Goal: Check status

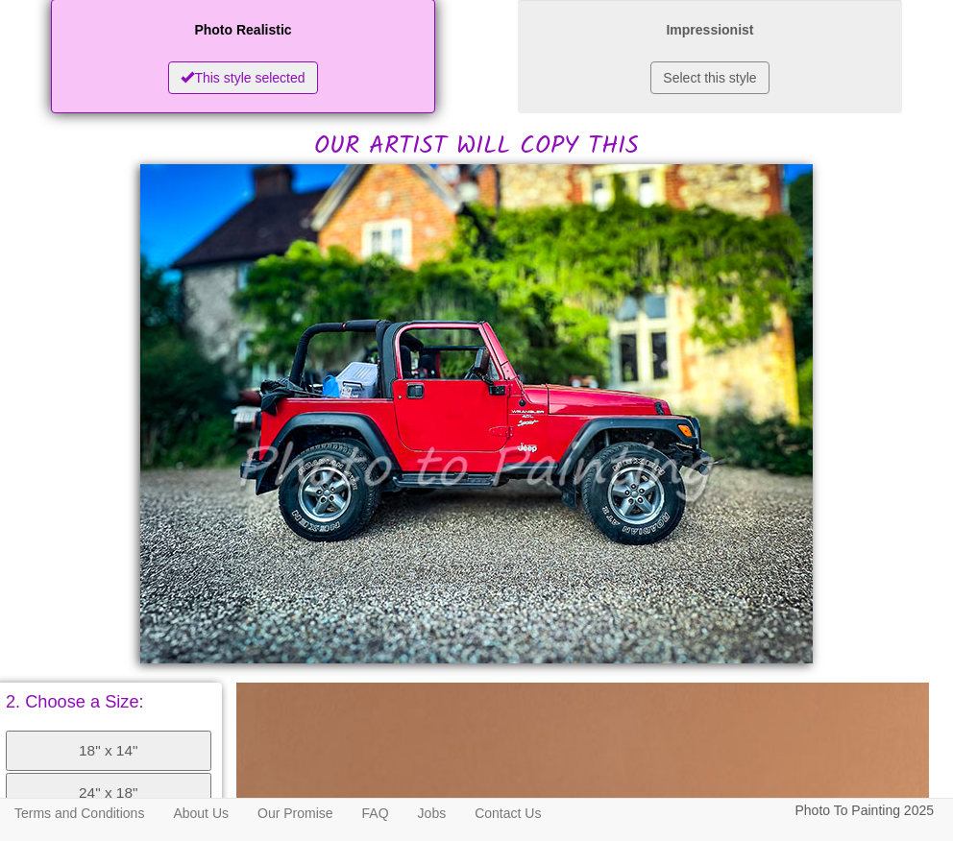
scroll to position [354, 0]
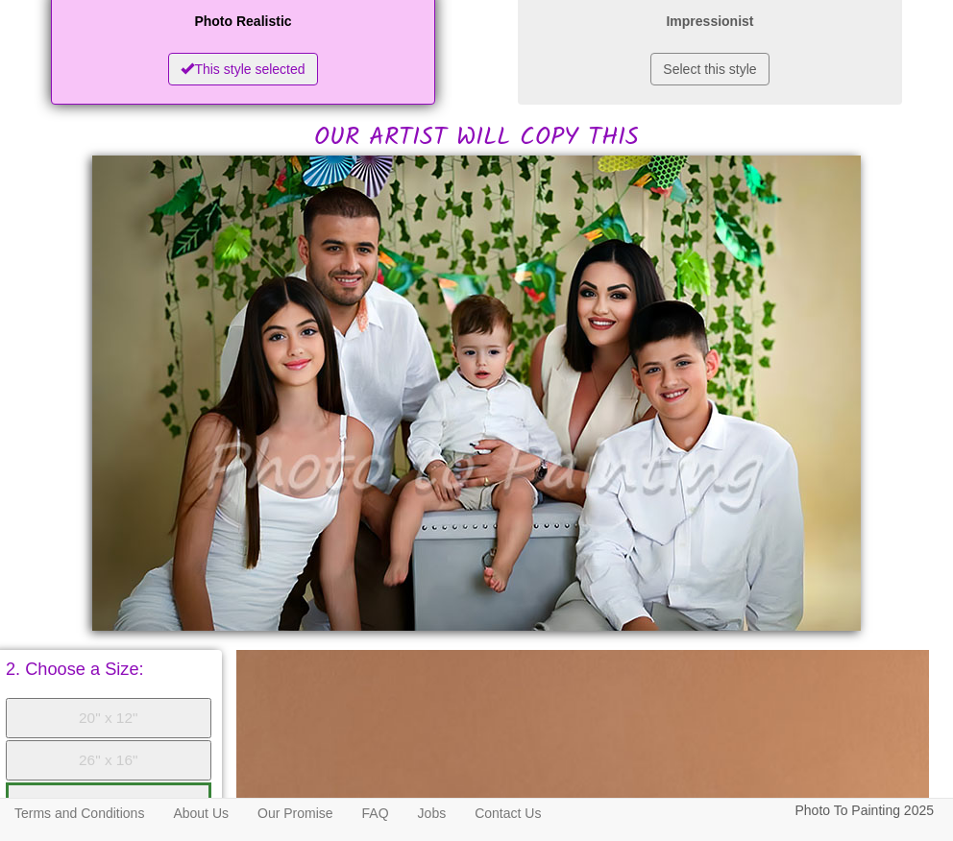
scroll to position [384, 0]
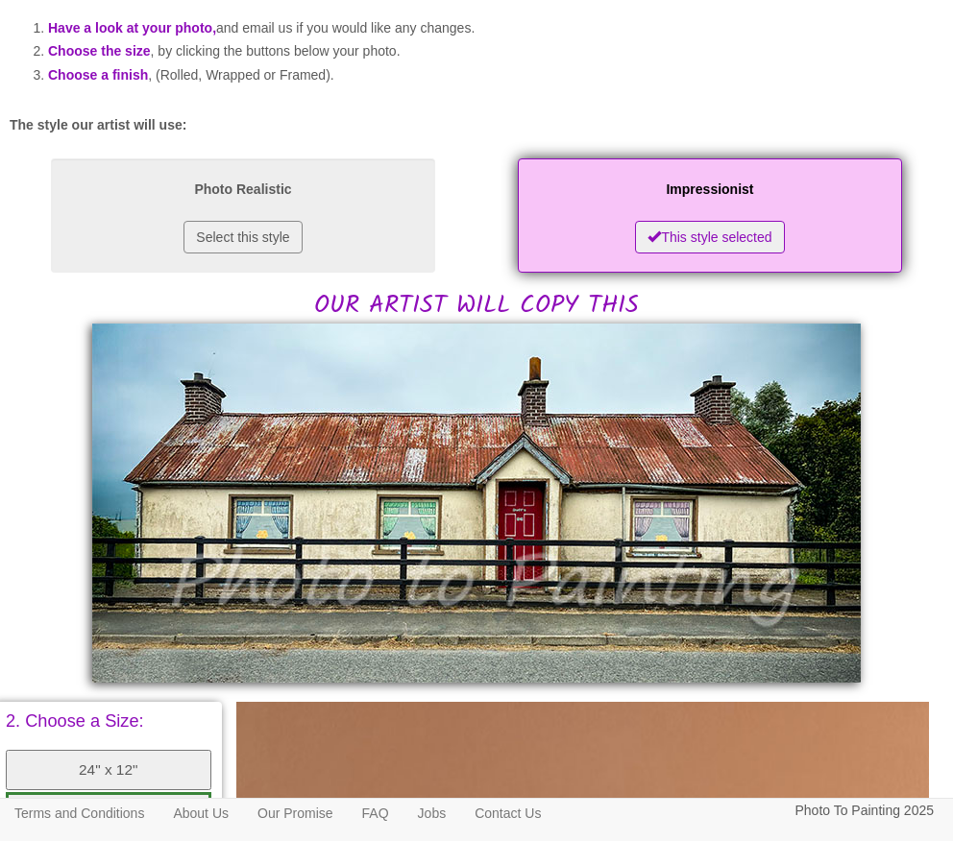
scroll to position [177, 0]
